Goal: Task Accomplishment & Management: Use online tool/utility

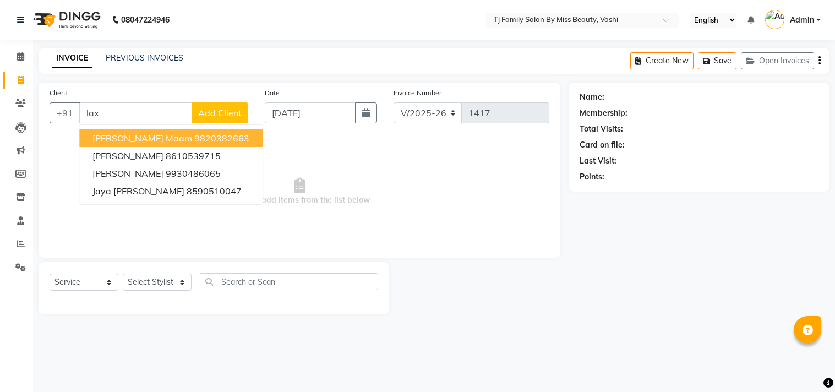
select select "703"
select select "service"
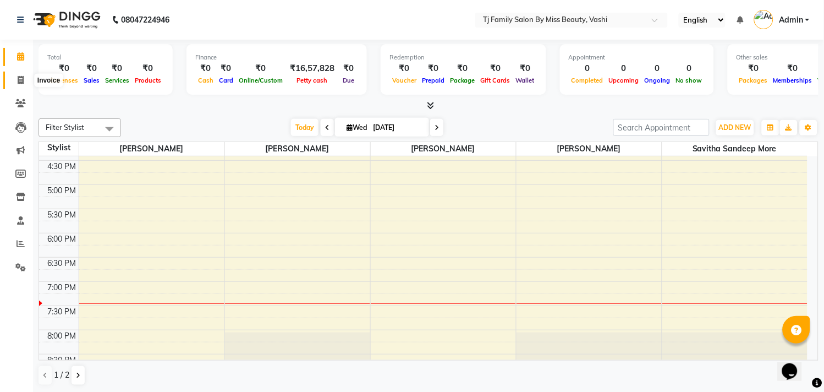
click at [18, 84] on icon at bounding box center [21, 80] width 6 height 8
select select "703"
select select "service"
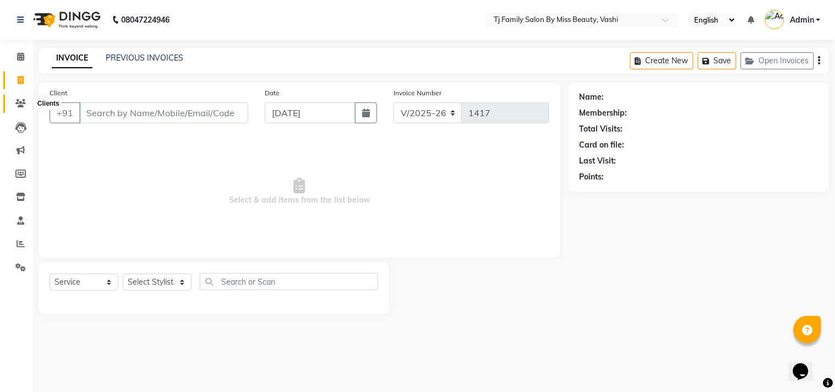
click at [20, 108] on span at bounding box center [20, 103] width 19 height 13
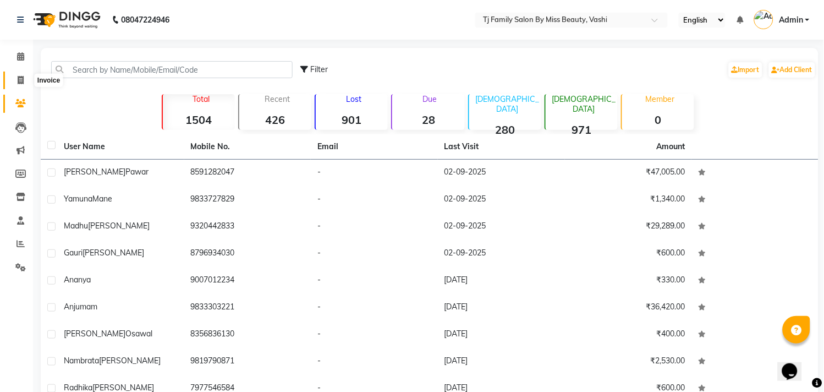
click at [20, 80] on icon at bounding box center [21, 80] width 6 height 8
select select "service"
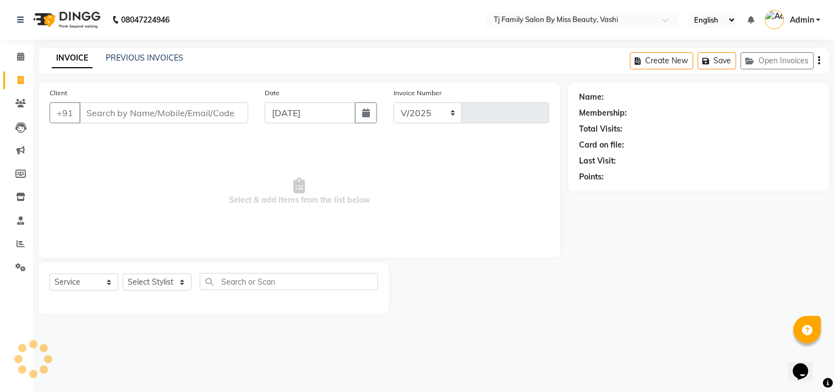
select select "703"
type input "1417"
click at [369, 113] on icon "button" at bounding box center [366, 112] width 8 height 9
select select "9"
select select "2025"
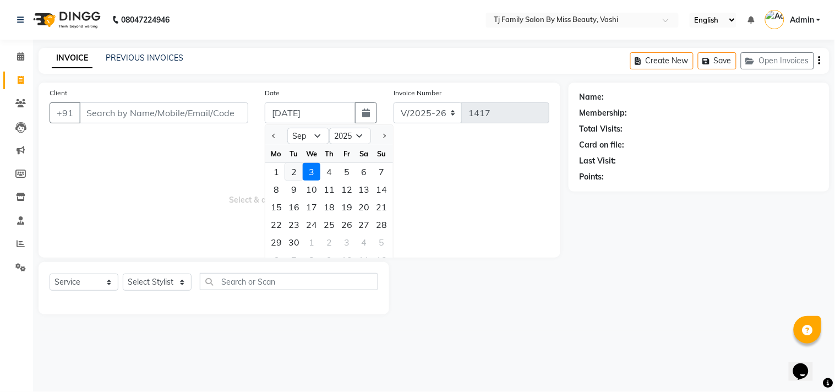
click at [296, 172] on div "2" at bounding box center [294, 172] width 18 height 18
type input "02-09-2025"
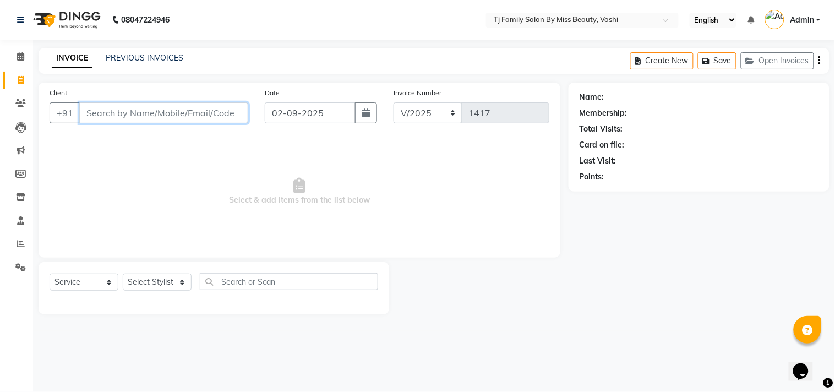
click at [224, 118] on input "Client" at bounding box center [163, 112] width 169 height 21
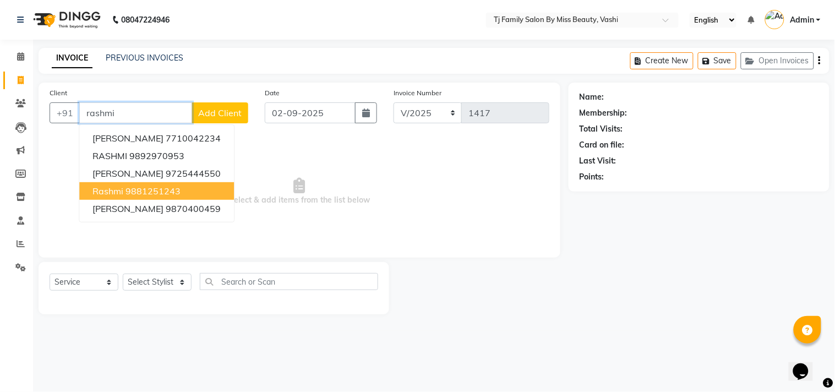
click at [157, 185] on ngb-highlight "9881251243" at bounding box center [152, 190] width 55 height 11
type input "9881251243"
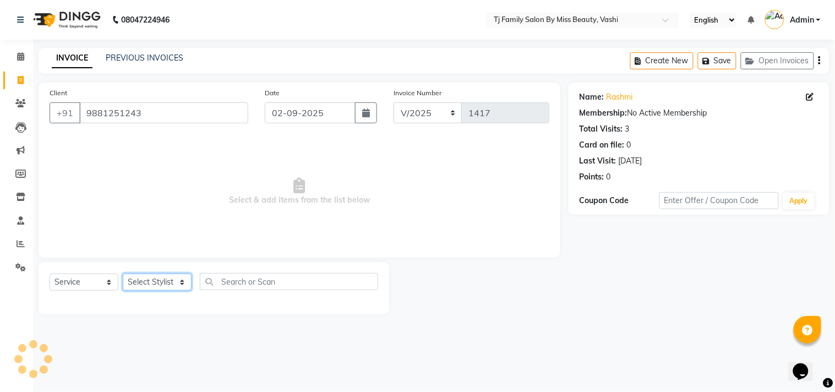
click at [171, 281] on select "Select Stylist deepak maitay [PERSON_NAME] [PERSON_NAME] Ramita [PERSON_NAME] […" at bounding box center [157, 281] width 69 height 17
select select "83441"
click at [123, 274] on select "Select Stylist deepak maitay [PERSON_NAME] [PERSON_NAME] Ramita [PERSON_NAME] […" at bounding box center [157, 281] width 69 height 17
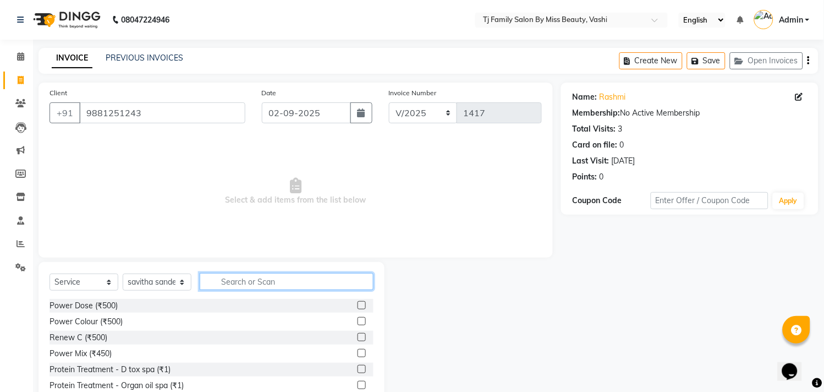
click at [335, 284] on input "text" at bounding box center [287, 281] width 174 height 17
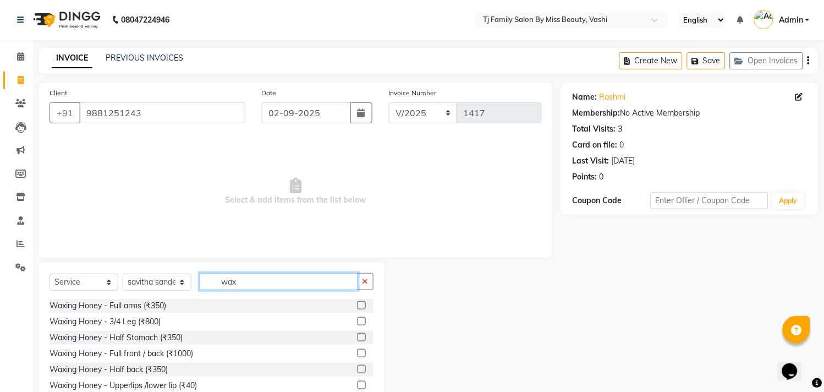
type input "wax"
click at [358, 305] on label at bounding box center [362, 305] width 8 height 8
click at [358, 305] on input "checkbox" at bounding box center [361, 305] width 7 height 7
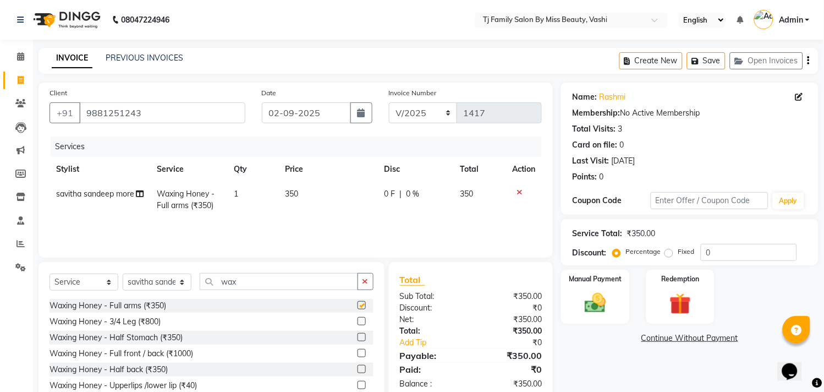
checkbox input "false"
click at [358, 321] on label at bounding box center [362, 321] width 8 height 8
click at [358, 321] on input "checkbox" at bounding box center [361, 321] width 7 height 7
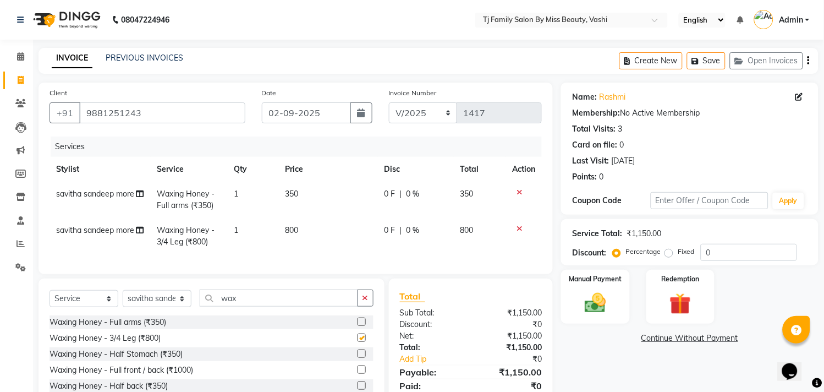
checkbox input "false"
click at [303, 229] on td "800" at bounding box center [328, 236] width 100 height 36
select select "83441"
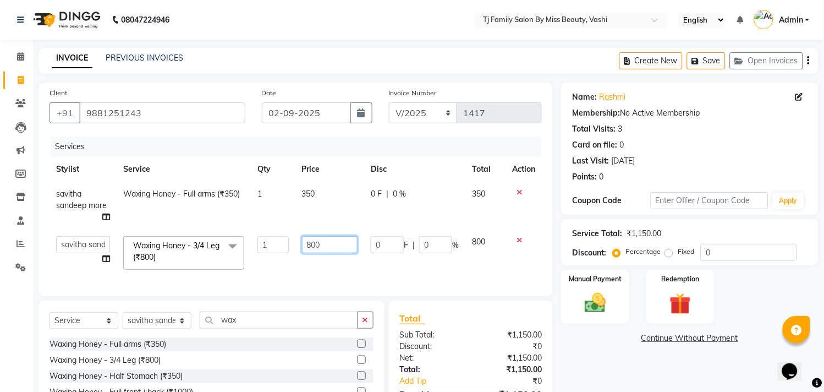
click at [345, 243] on input "800" at bounding box center [330, 244] width 56 height 17
type input "8"
type input "250"
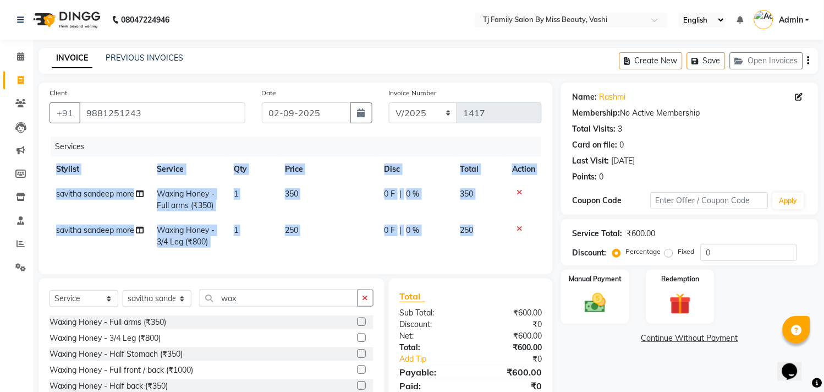
drag, startPoint x: 488, startPoint y: 239, endPoint x: 491, endPoint y: 254, distance: 15.8
click at [491, 254] on div "Services Stylist Service Qty Price Disc Total Action savitha sandeep more Waxin…" at bounding box center [296, 199] width 493 height 127
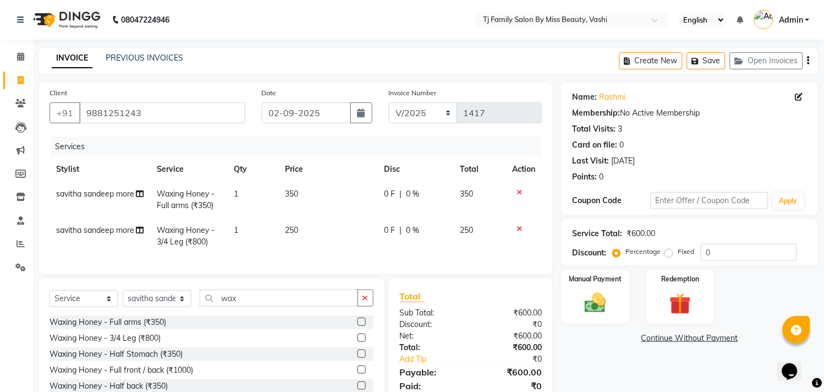
click at [318, 192] on td "350" at bounding box center [328, 200] width 100 height 36
select select "83441"
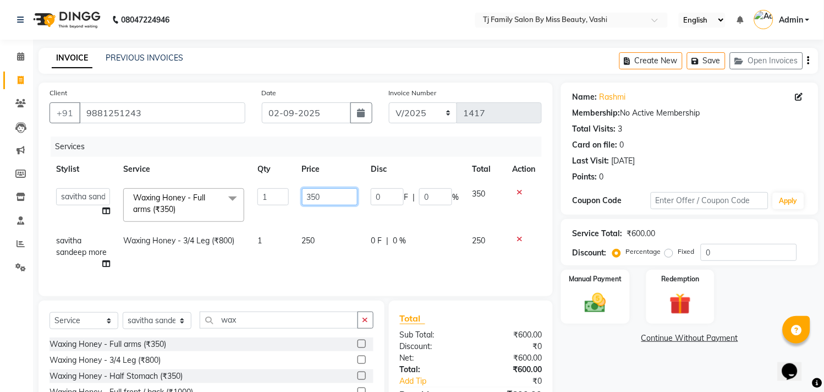
click at [347, 194] on input "350" at bounding box center [330, 196] width 56 height 17
type input "3"
type input "250"
click at [486, 207] on td "350" at bounding box center [486, 205] width 40 height 47
select select "83441"
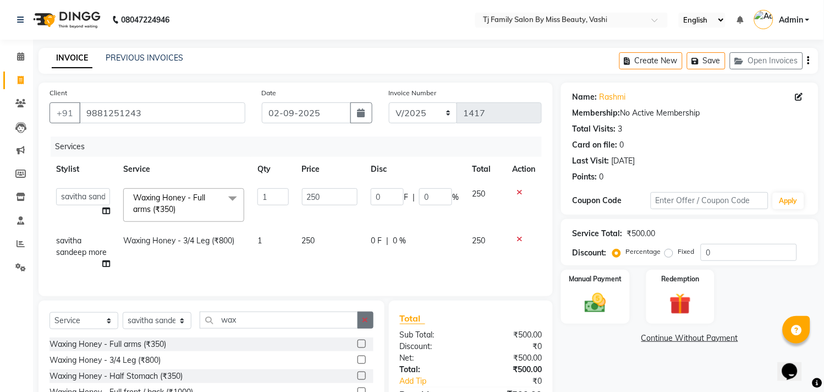
click at [370, 329] on button "button" at bounding box center [366, 319] width 16 height 17
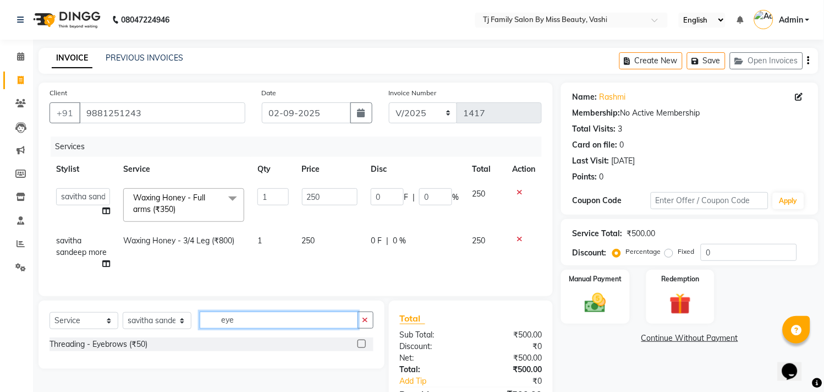
type input "eye"
click at [360, 348] on label at bounding box center [362, 344] width 8 height 8
click at [360, 348] on input "checkbox" at bounding box center [361, 344] width 7 height 7
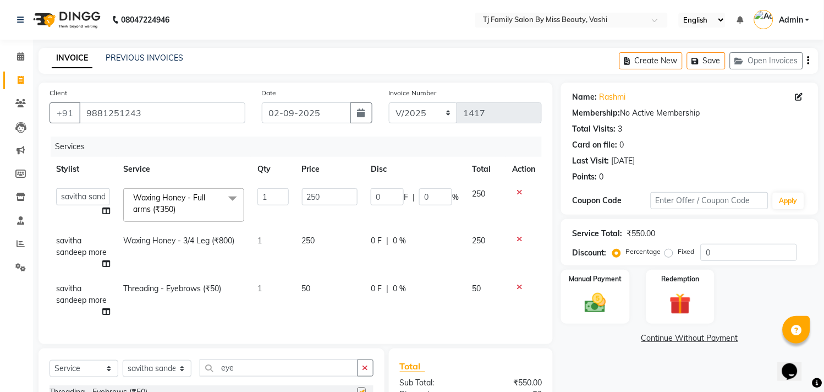
checkbox input "false"
click at [321, 285] on td "50" at bounding box center [330, 300] width 69 height 48
select select "83441"
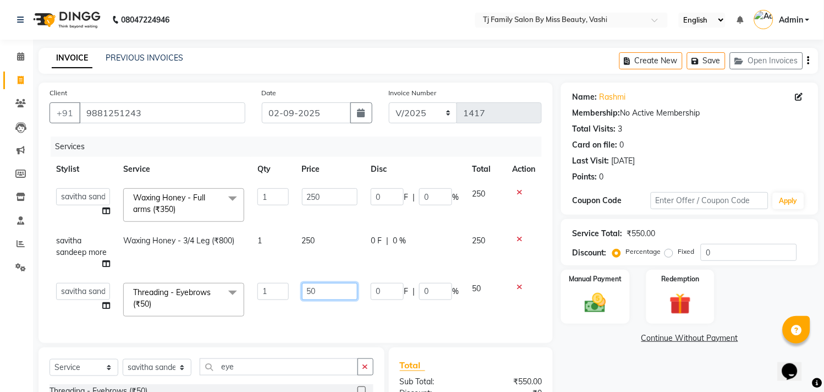
click at [341, 292] on input "50" at bounding box center [330, 291] width 56 height 17
type input "5"
type input "70"
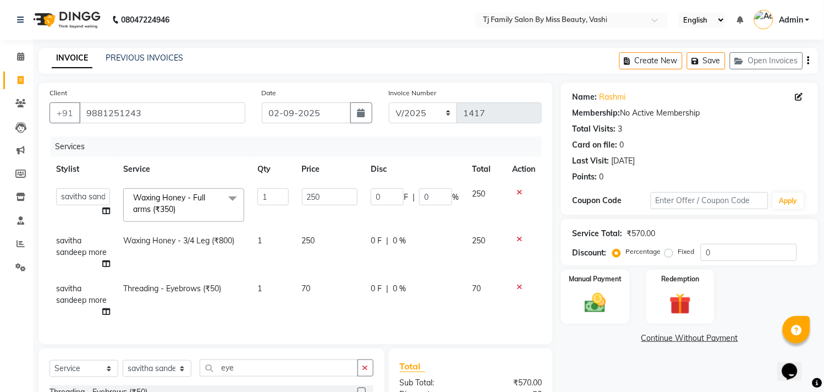
click at [483, 294] on td "70" at bounding box center [486, 300] width 40 height 48
select select "83441"
click at [588, 287] on div "Manual Payment" at bounding box center [595, 297] width 71 height 56
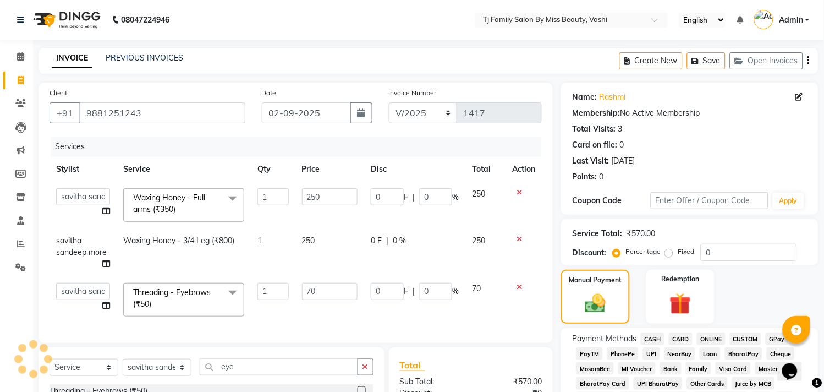
click at [655, 338] on span "CASH" at bounding box center [653, 338] width 24 height 13
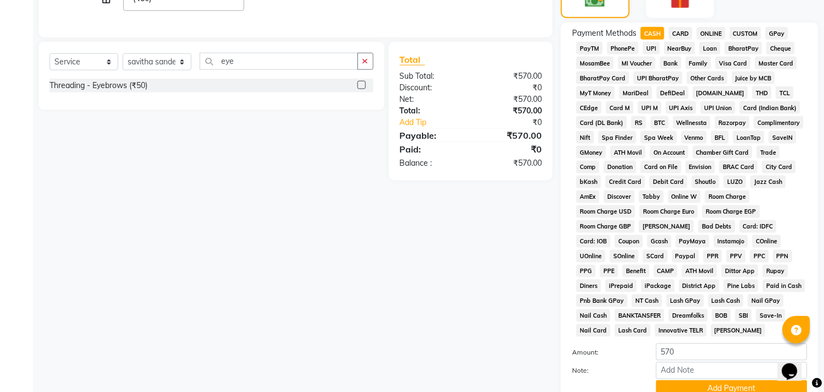
scroll to position [399, 0]
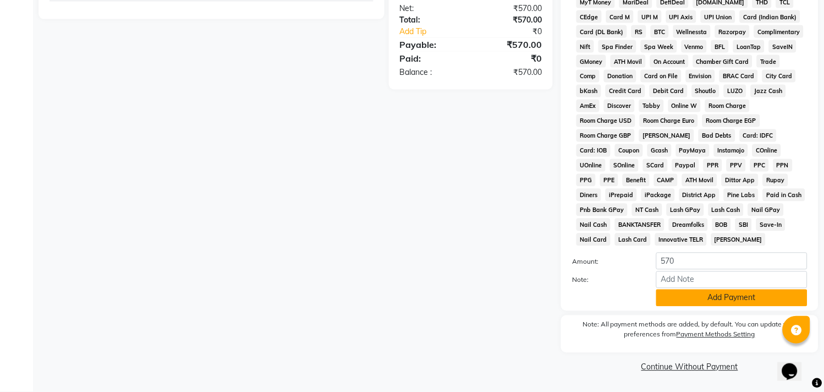
click at [712, 300] on button "Add Payment" at bounding box center [732, 297] width 151 height 17
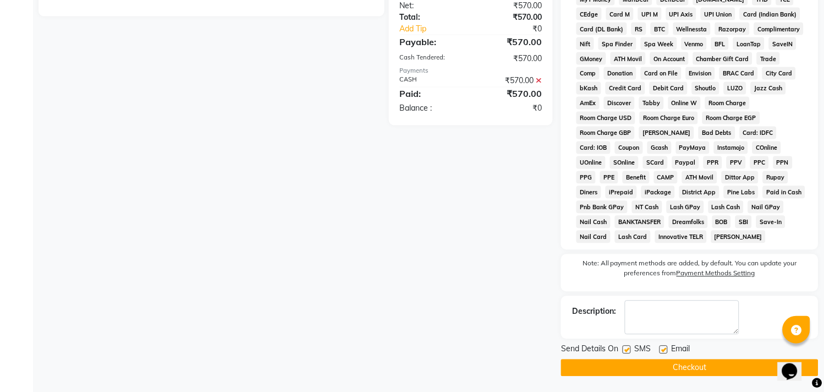
click at [691, 366] on button "Checkout" at bounding box center [690, 367] width 258 height 17
